Goal: Book appointment/travel/reservation

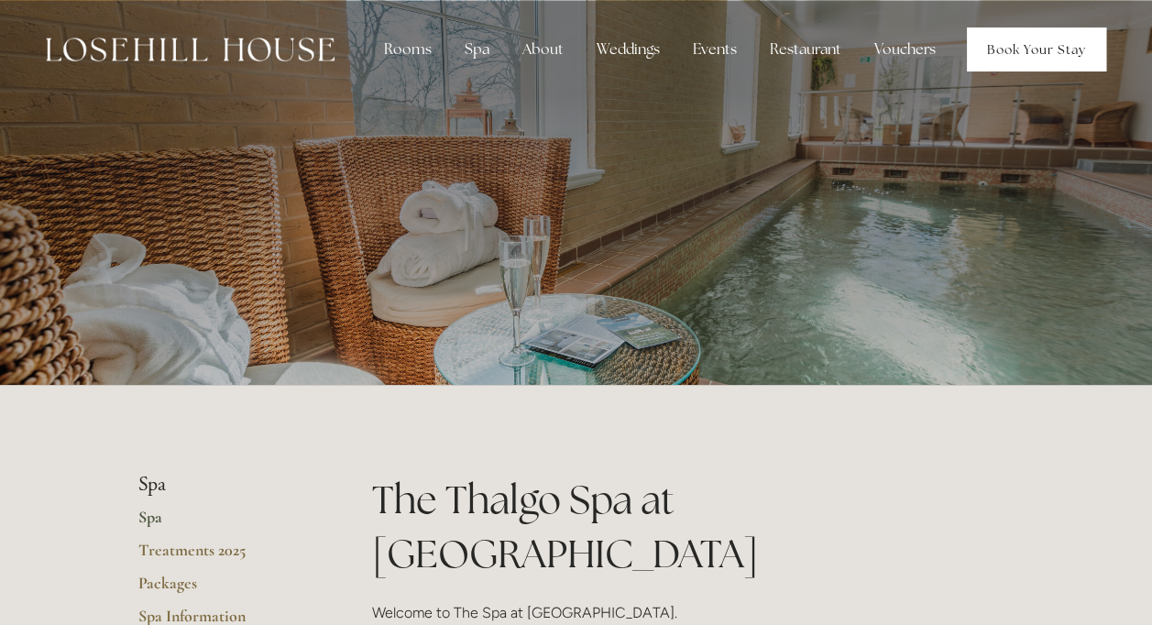
click at [1050, 46] on link "Book Your Stay" at bounding box center [1036, 49] width 139 height 44
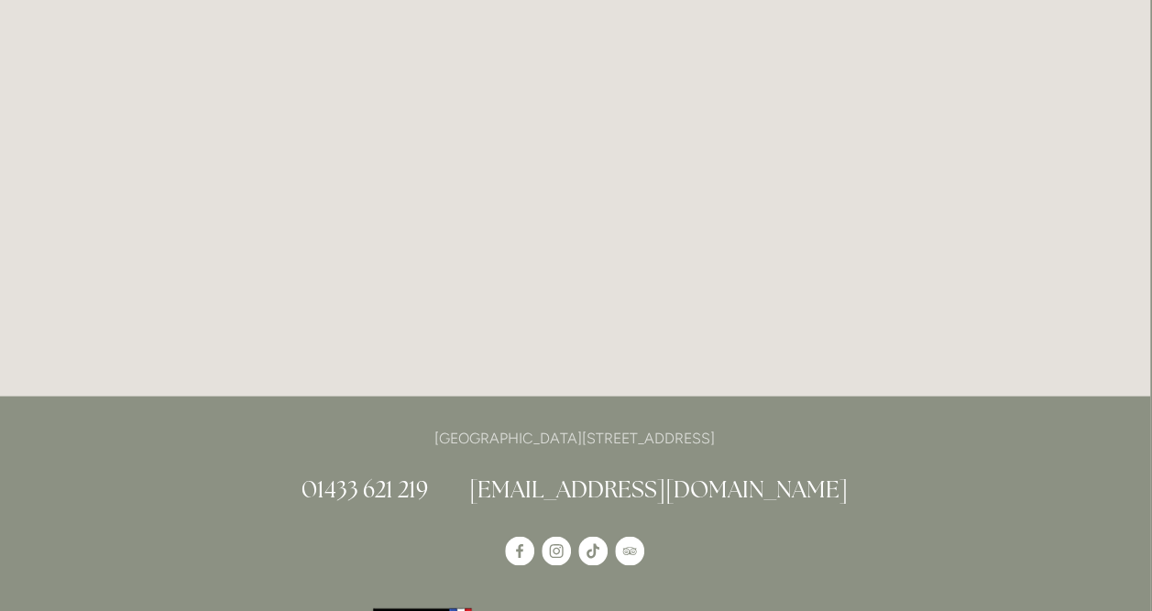
scroll to position [1240, 2]
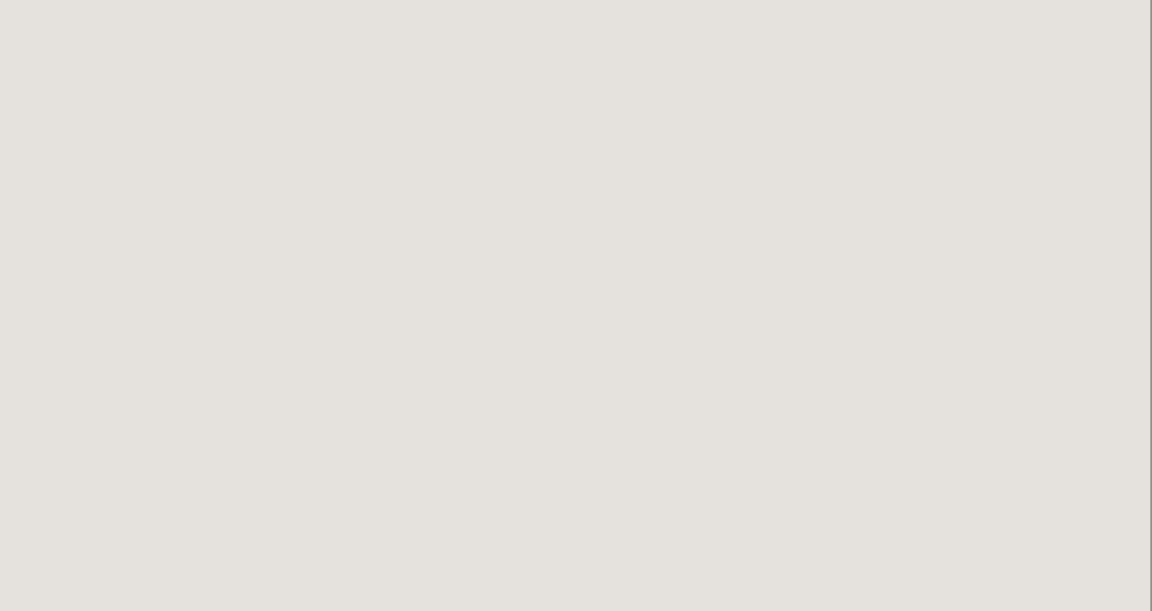
click at [599, 357] on html "Rooms Rooms Your Stay Book a stay Offers Spa Spa About" at bounding box center [574, 265] width 1152 height 3011
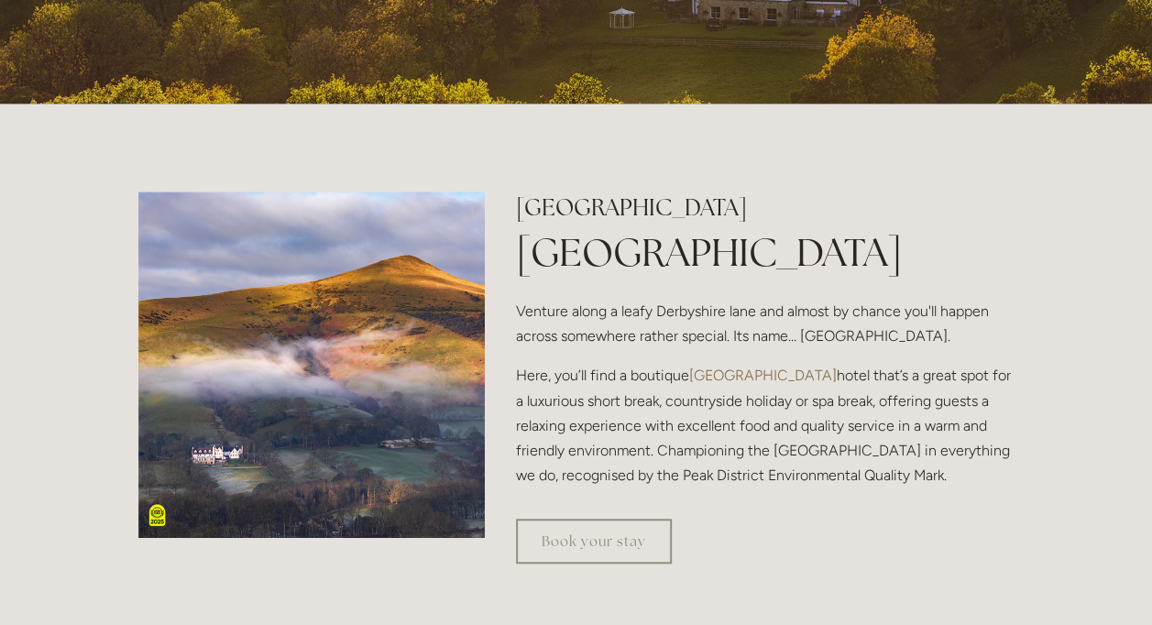
scroll to position [440, 0]
